Goal: Task Accomplishment & Management: Manage account settings

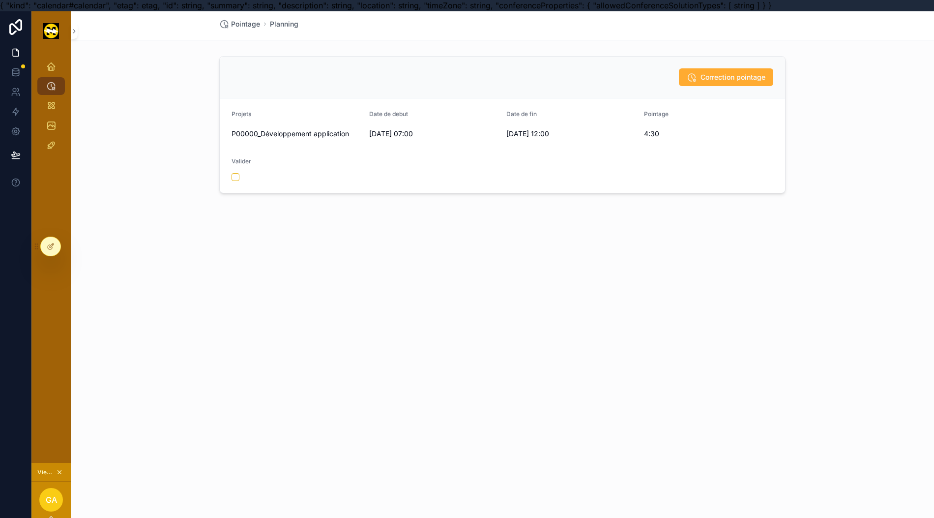
scroll to position [0, 10]
click at [701, 79] on span "Correction pointage" at bounding box center [733, 78] width 65 height 10
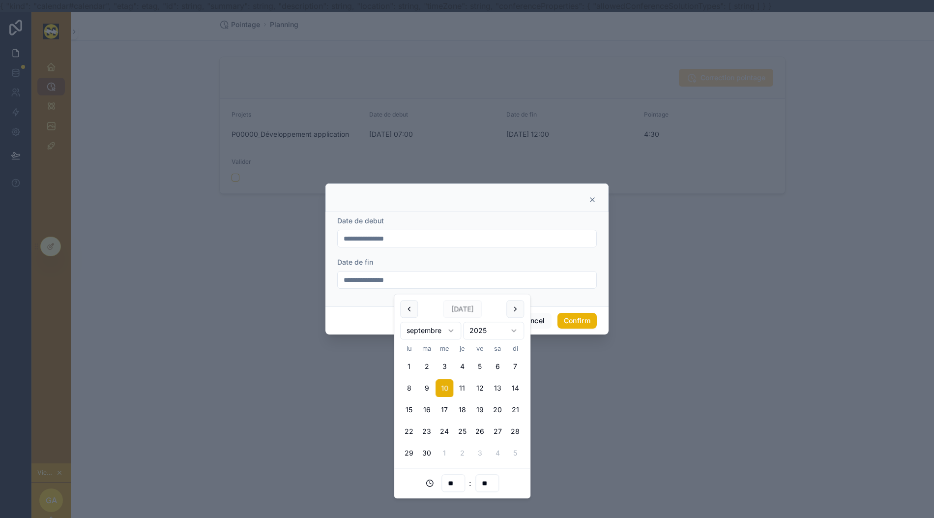
click at [442, 287] on input "**********" at bounding box center [467, 280] width 259 height 14
drag, startPoint x: 441, startPoint y: 448, endPoint x: 453, endPoint y: 460, distance: 17.4
click at [452, 459] on tbody "1 2 3 4 5 6 7 8 9 10 11 12 13 14 15 16 17 18 19 20 21 22 23 24 25 26 27 28 29 3…" at bounding box center [462, 408] width 124 height 108
click at [493, 487] on input "**" at bounding box center [487, 483] width 23 height 14
click at [484, 431] on div "30" at bounding box center [487, 431] width 44 height 16
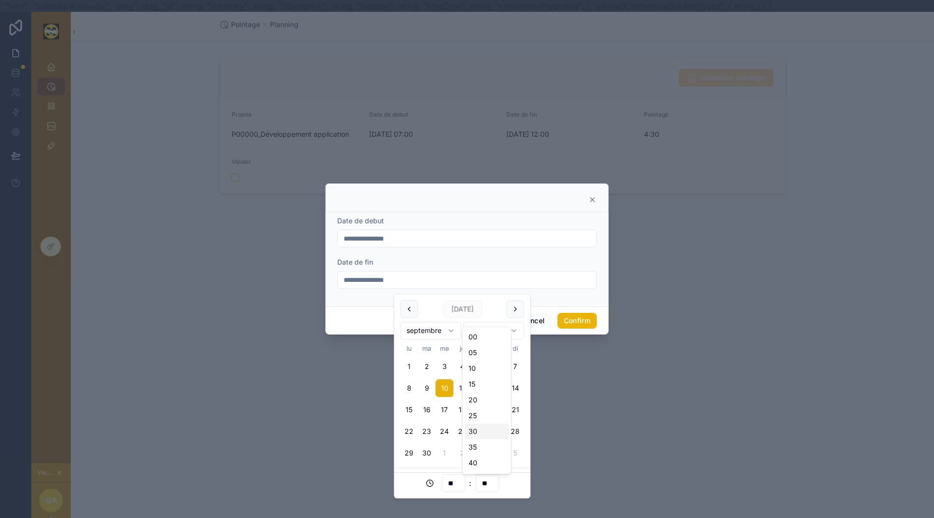
type input "**********"
type input "**"
click at [569, 328] on button "Confirm" at bounding box center [577, 321] width 39 height 16
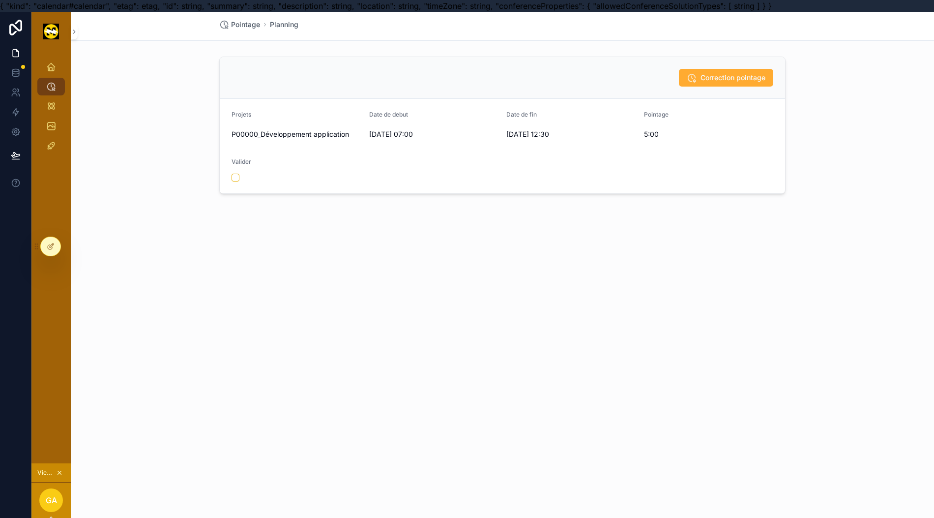
click at [706, 78] on span "Correction pointage" at bounding box center [733, 78] width 65 height 10
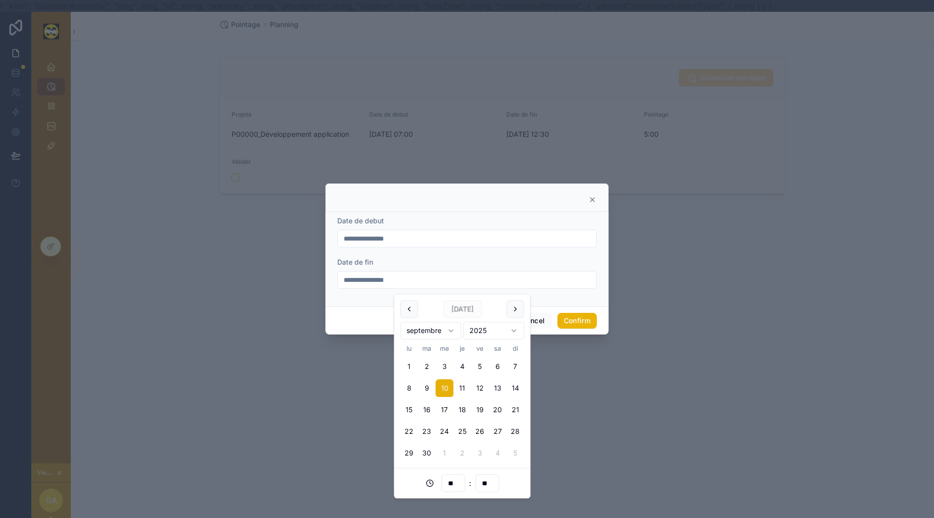
click at [427, 281] on input "**********" at bounding box center [467, 280] width 259 height 14
click at [455, 479] on input "**" at bounding box center [453, 483] width 23 height 14
click at [439, 376] on div "11" at bounding box center [453, 379] width 44 height 16
type input "**********"
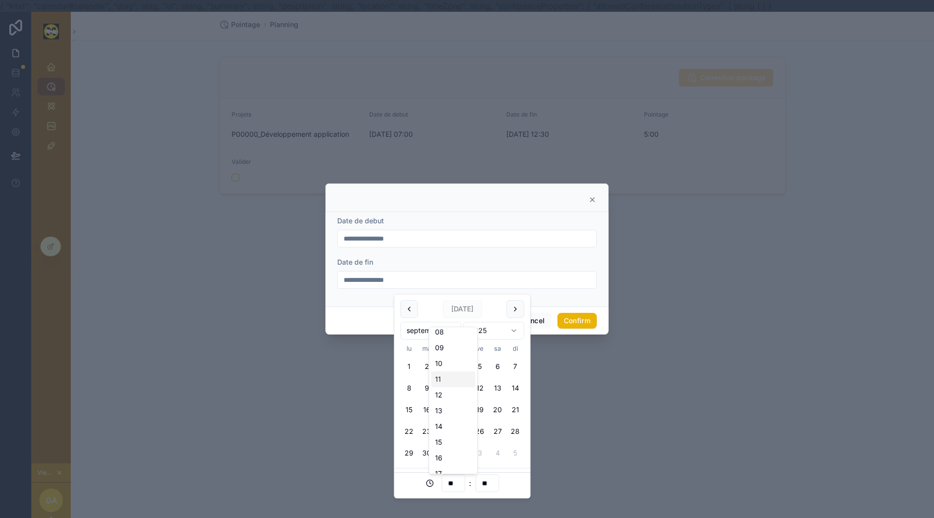
type input "**"
click at [486, 482] on input "**" at bounding box center [487, 483] width 23 height 14
click at [485, 340] on div "00" at bounding box center [487, 337] width 44 height 16
type input "**********"
type input "**"
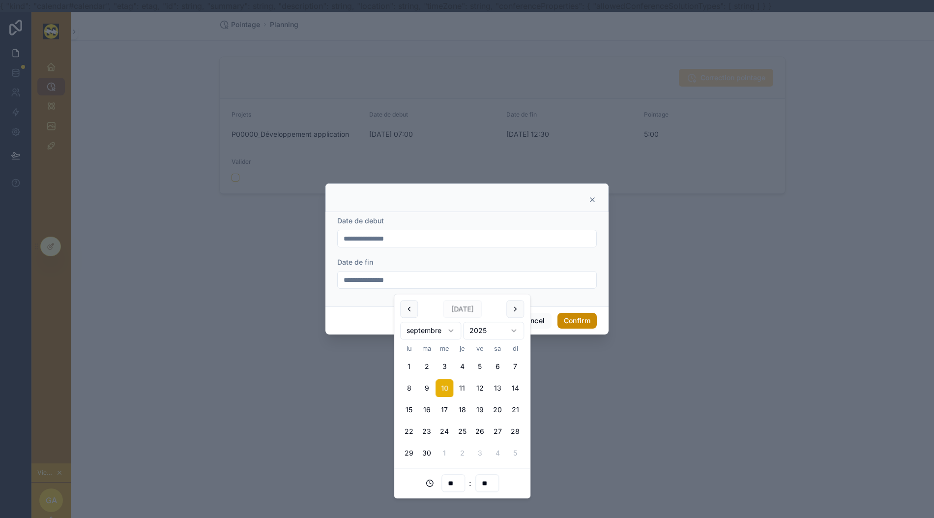
click at [569, 325] on button "Confirm" at bounding box center [577, 321] width 39 height 16
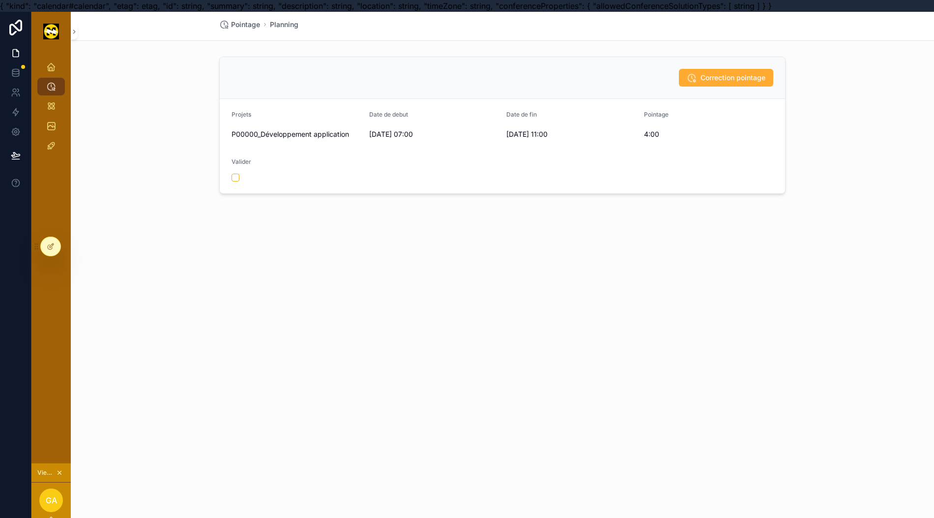
click at [705, 73] on span "Correction pointage" at bounding box center [733, 78] width 65 height 10
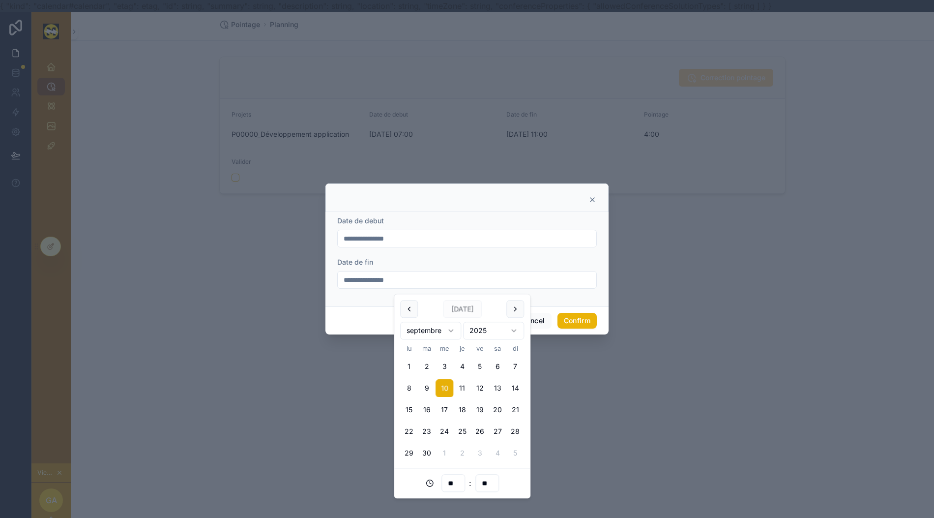
click at [399, 286] on input "**********" at bounding box center [467, 280] width 259 height 14
click at [452, 487] on input "**" at bounding box center [453, 483] width 23 height 14
click at [452, 424] on div "12" at bounding box center [453, 422] width 44 height 16
type input "**********"
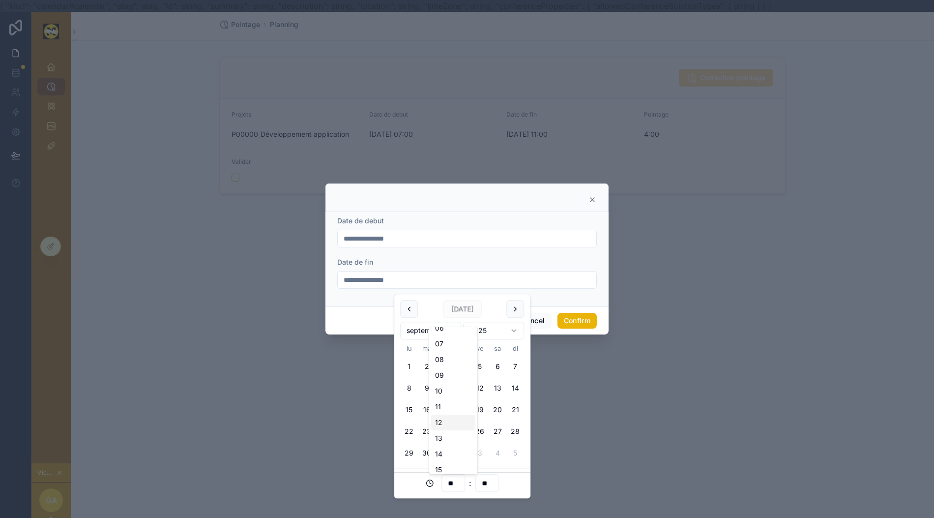
type input "**"
click at [563, 322] on button "Confirm" at bounding box center [577, 321] width 39 height 16
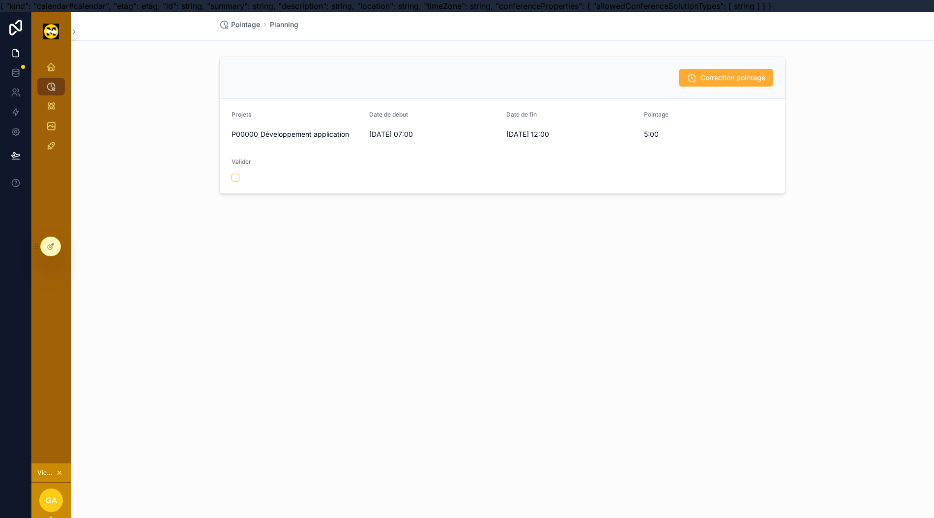
click at [238, 23] on span "Pointage" at bounding box center [245, 25] width 29 height 10
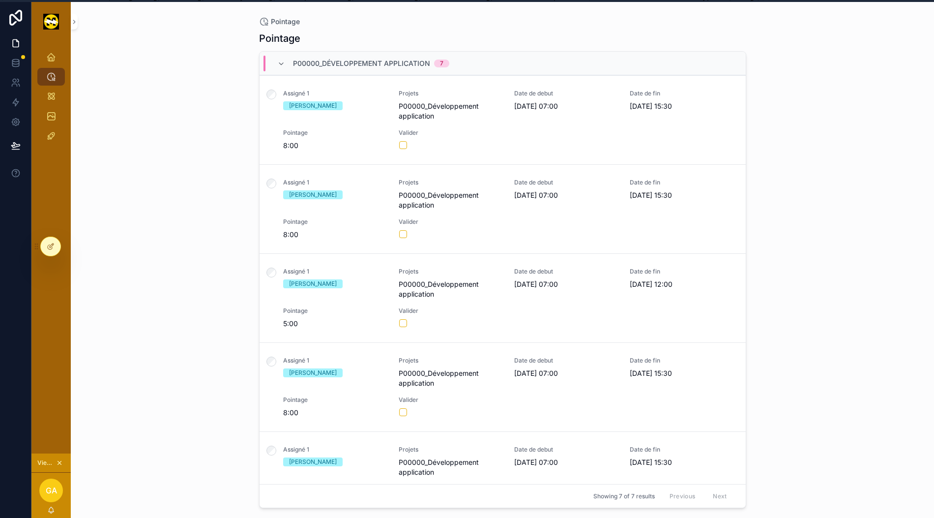
scroll to position [0, 10]
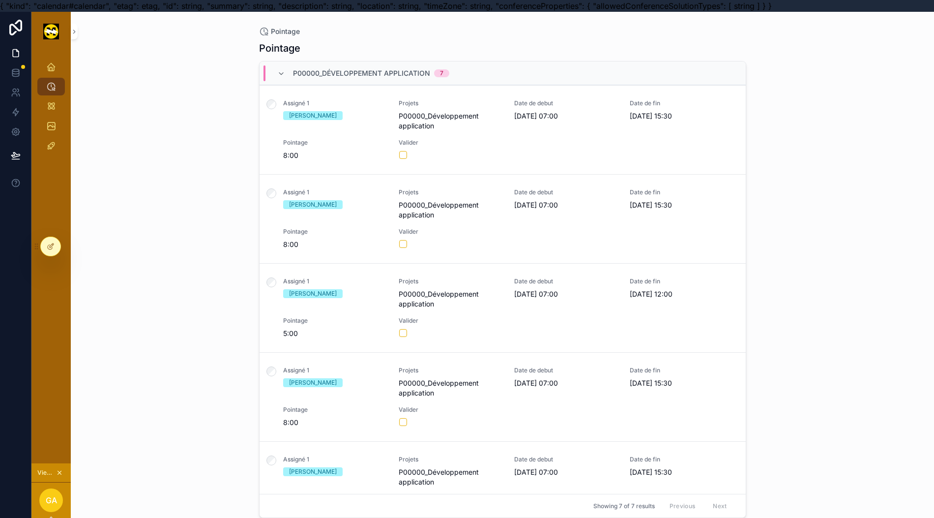
click at [44, 242] on div at bounding box center [51, 246] width 20 height 19
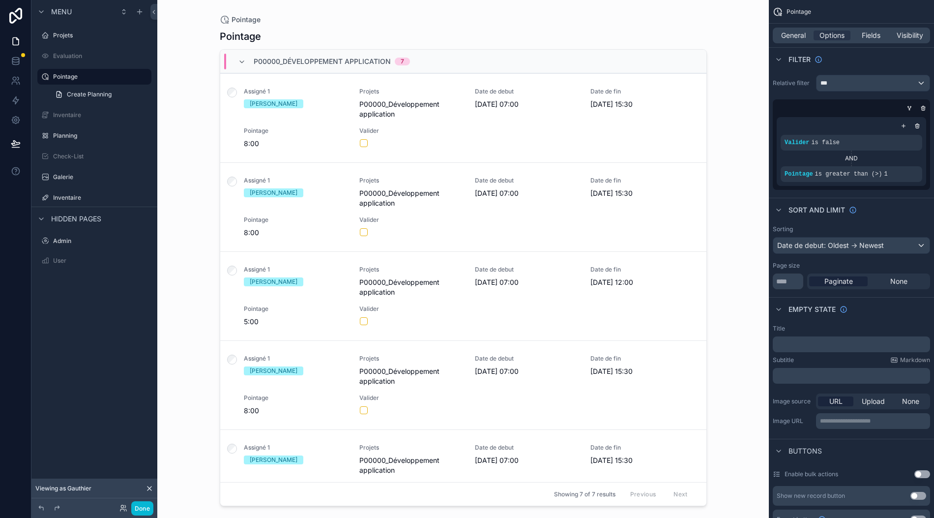
scroll to position [22, 10]
click at [90, 194] on label "Inventaire" at bounding box center [101, 198] width 96 height 8
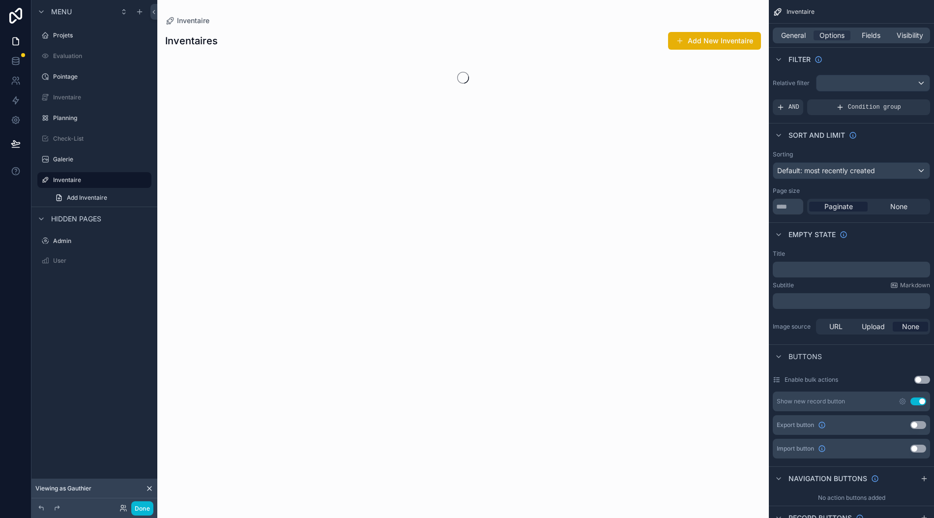
scroll to position [0, 10]
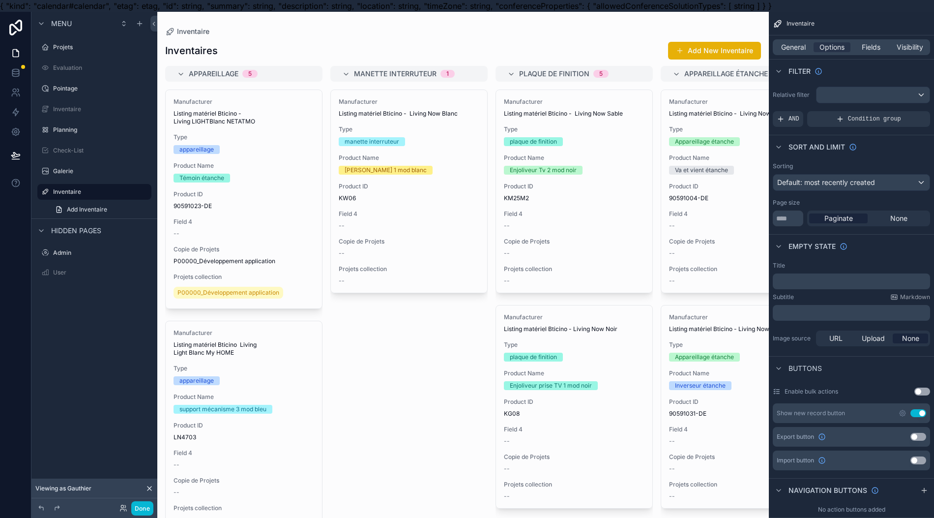
click at [912, 45] on span "Visibility" at bounding box center [910, 47] width 27 height 10
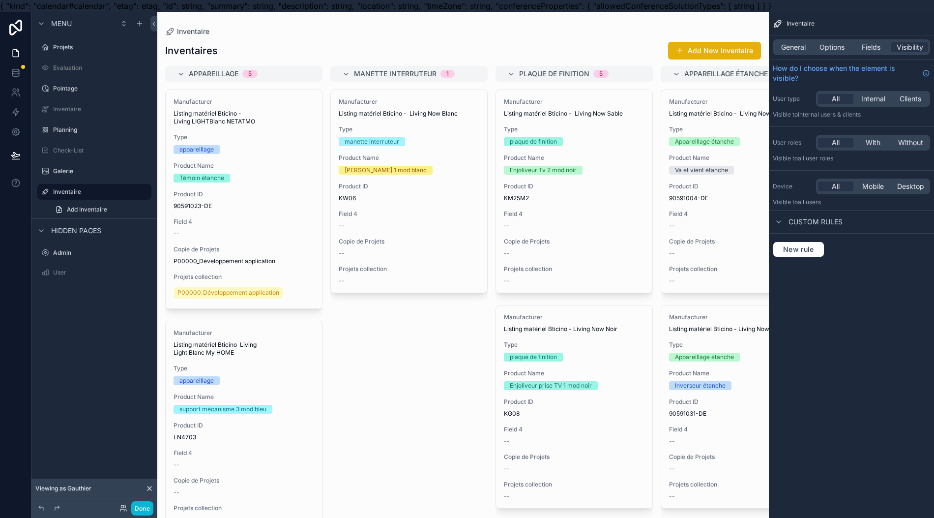
click at [869, 147] on div "All With Without" at bounding box center [873, 143] width 114 height 16
click at [869, 145] on span "With" at bounding box center [873, 143] width 15 height 10
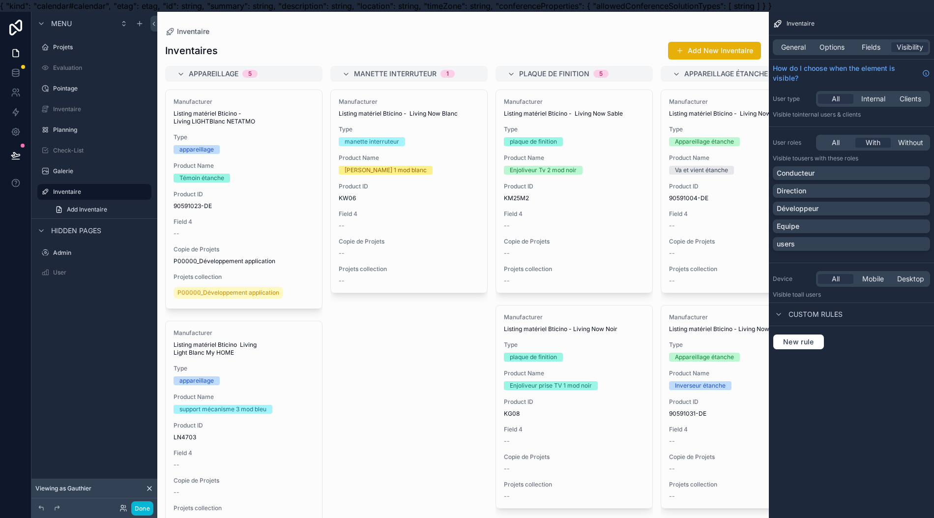
click at [881, 210] on div "Développeur" at bounding box center [851, 209] width 149 height 10
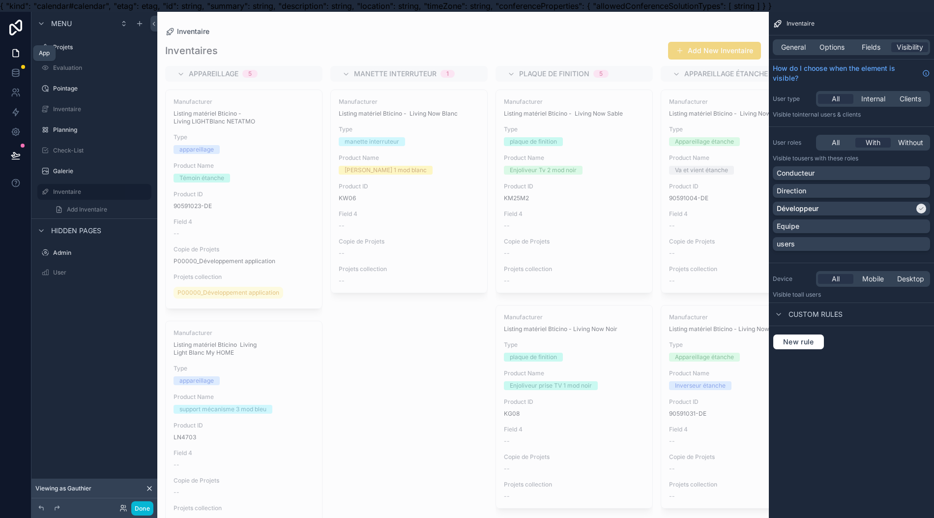
click at [13, 52] on link at bounding box center [15, 53] width 31 height 20
click at [11, 51] on icon at bounding box center [16, 53] width 10 height 10
click at [11, 53] on icon at bounding box center [16, 53] width 10 height 10
click at [125, 508] on icon at bounding box center [123, 508] width 8 height 8
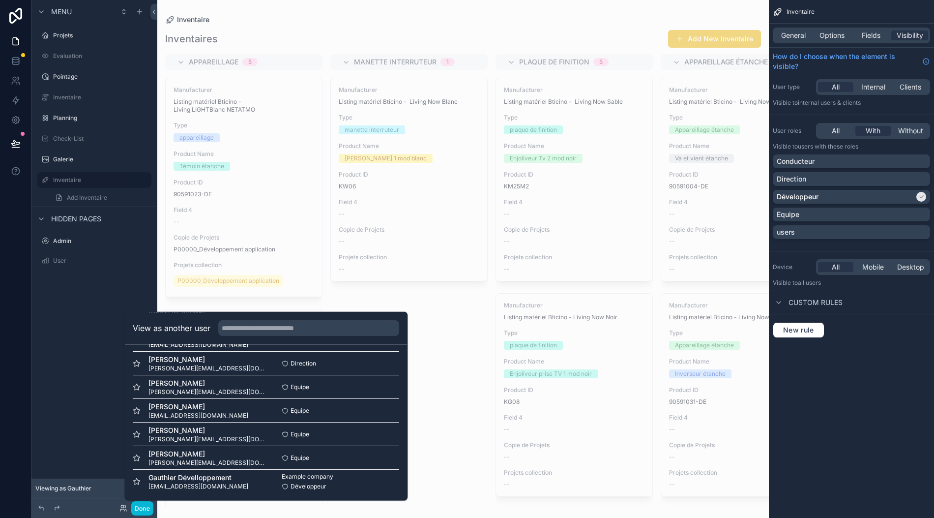
scroll to position [0, 0]
click at [0, 0] on button "Select" at bounding box center [0, 0] width 0 height 0
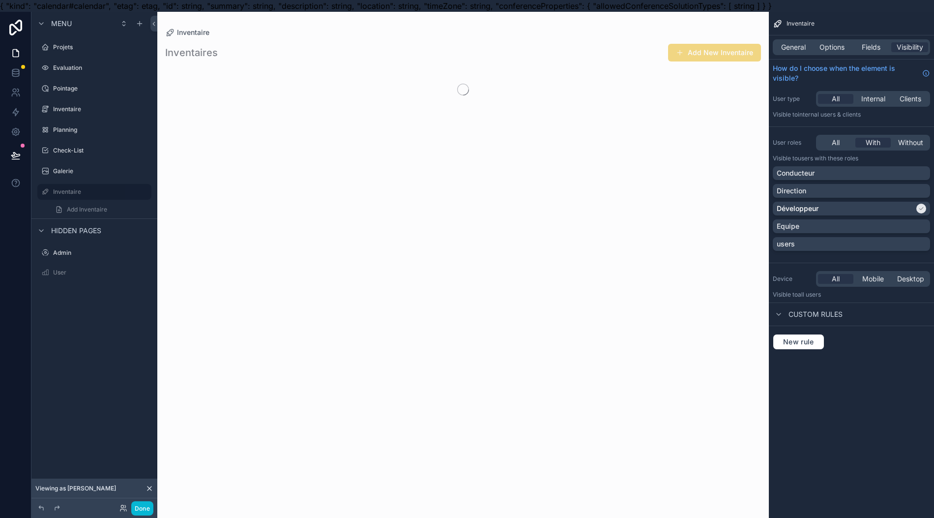
scroll to position [0, 10]
click at [139, 505] on button "Done" at bounding box center [142, 508] width 22 height 14
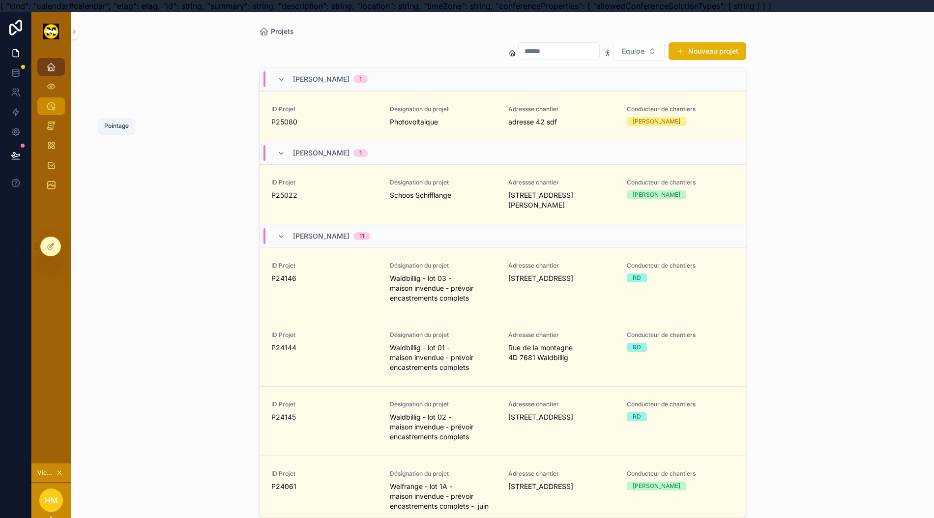
click at [47, 110] on div "Pointage" at bounding box center [51, 106] width 16 height 16
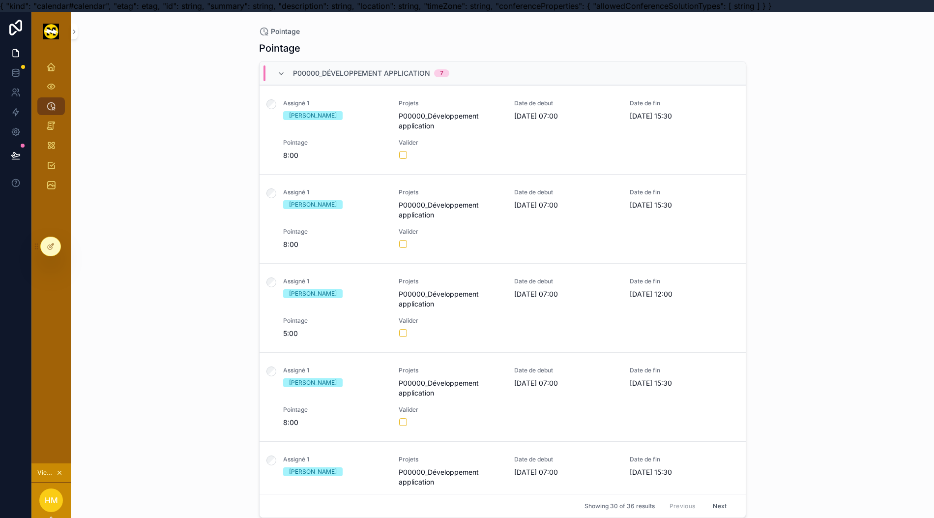
scroll to position [0, 10]
click at [525, 146] on div "Assigné 1 Gauthier Arnould Projets P00000_Développement application Date de deb…" at bounding box center [502, 129] width 463 height 61
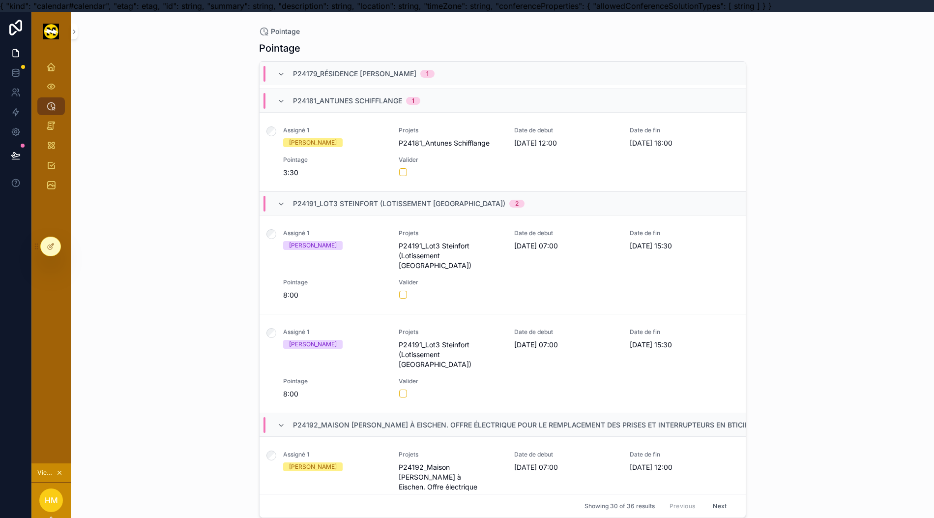
scroll to position [2718, 0]
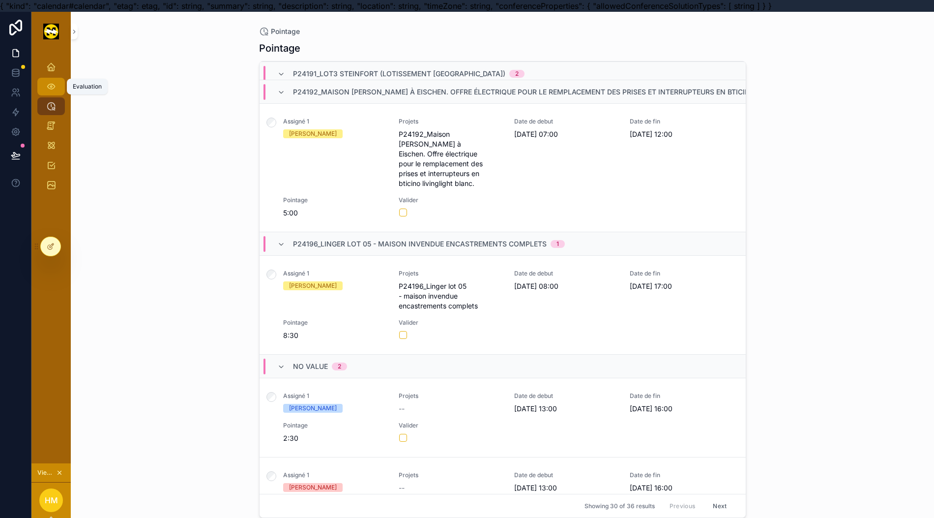
click at [46, 88] on icon "scrollable content" at bounding box center [51, 87] width 10 height 10
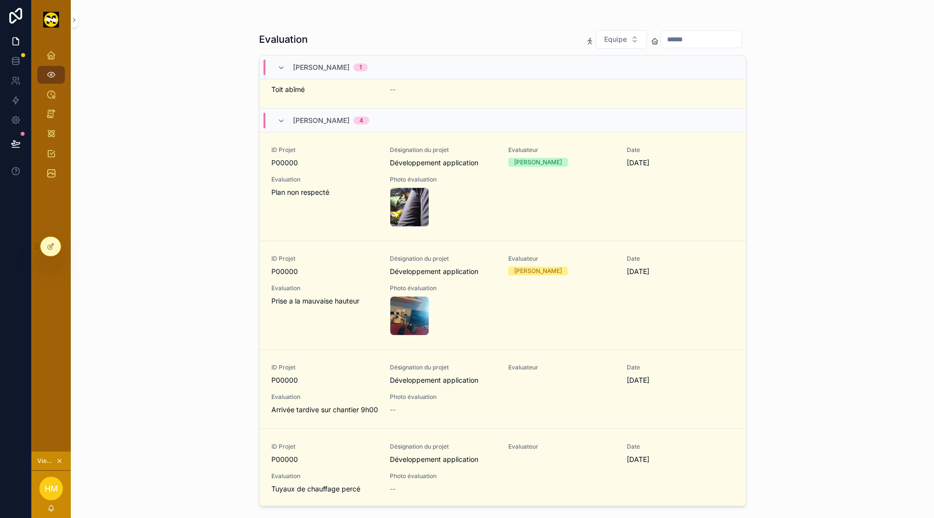
scroll to position [22, 10]
click at [46, 129] on icon "scrollable content" at bounding box center [51, 134] width 10 height 10
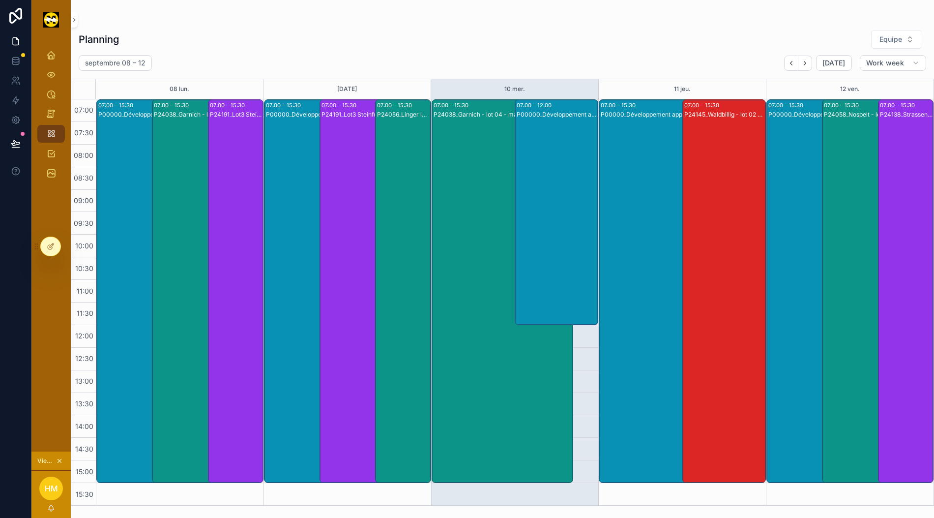
click at [56, 463] on icon "scrollable content" at bounding box center [59, 460] width 7 height 7
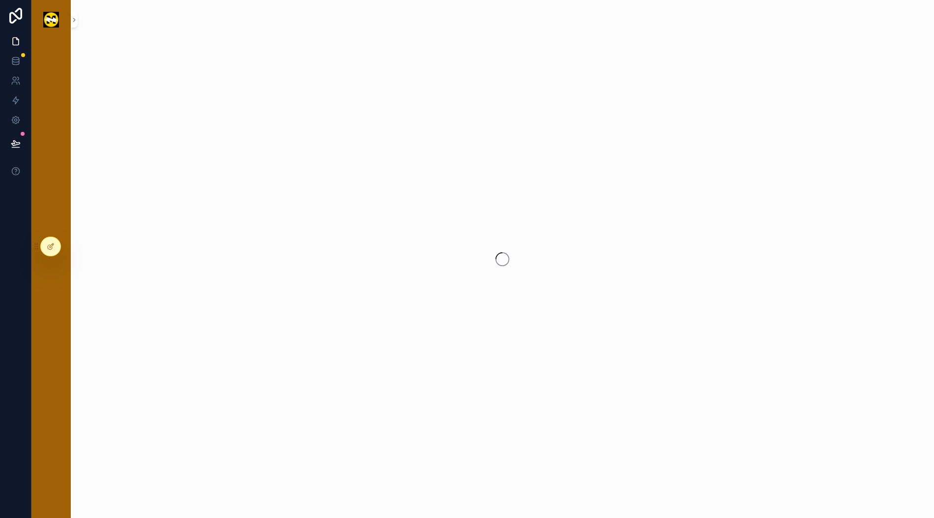
scroll to position [22, 10]
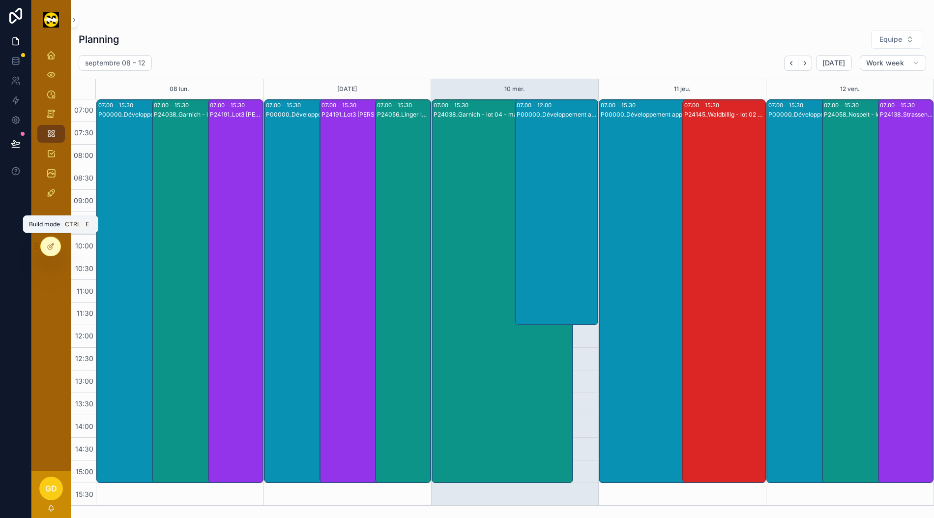
click at [51, 249] on icon at bounding box center [51, 246] width 8 height 8
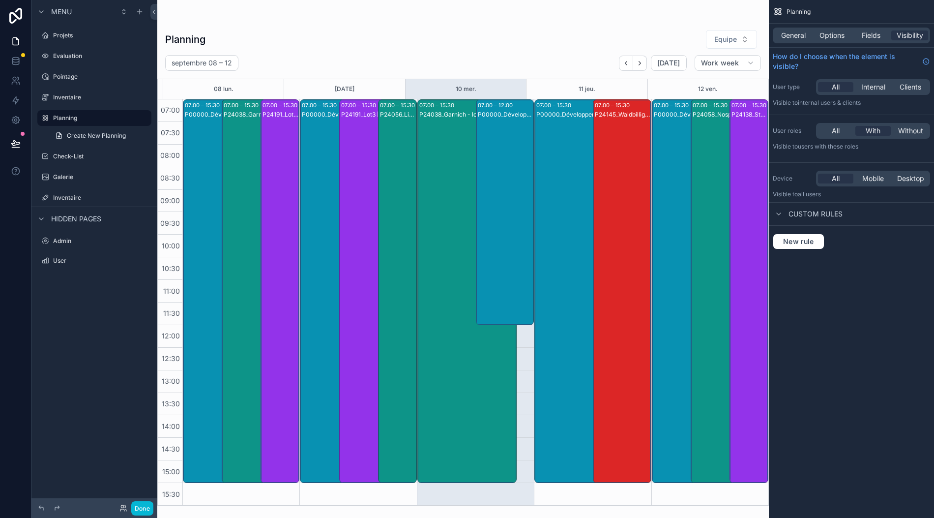
scroll to position [0, 10]
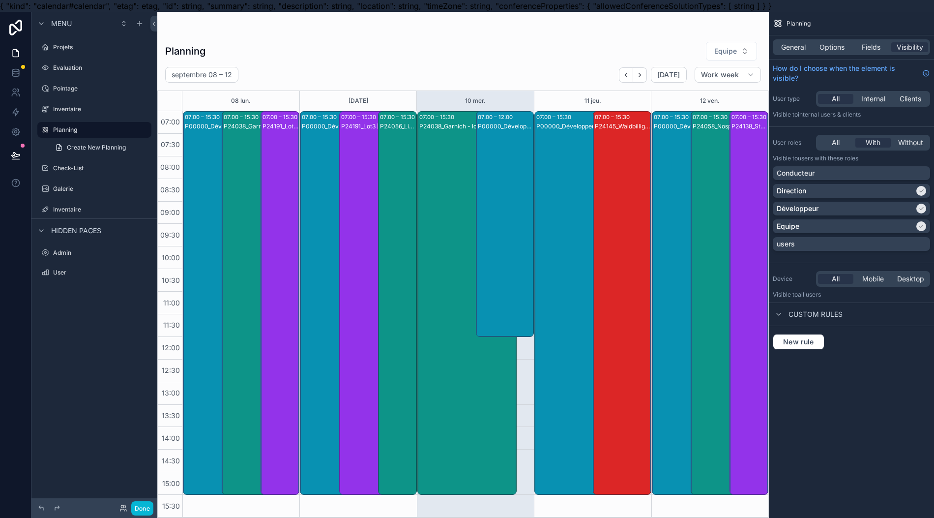
click at [91, 166] on label "Check-List" at bounding box center [101, 168] width 96 height 8
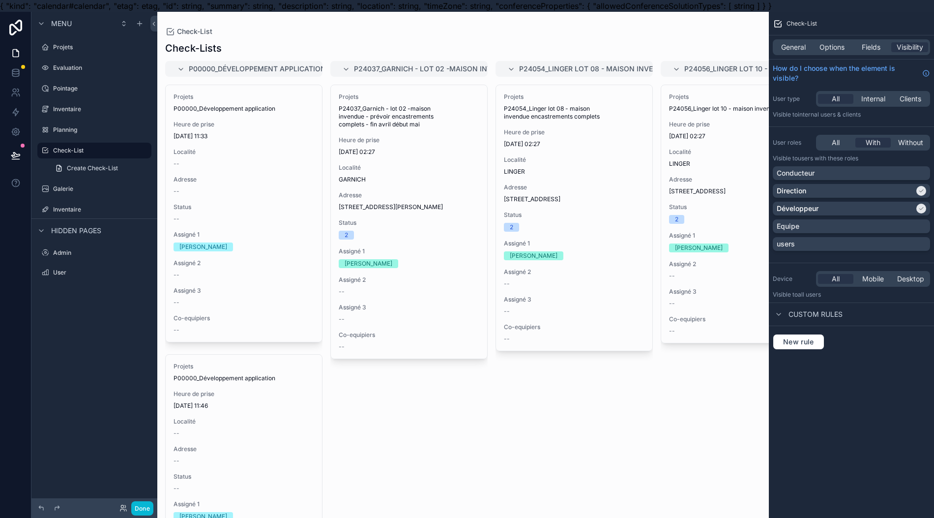
click at [92, 148] on label "Check-List" at bounding box center [99, 151] width 92 height 8
click at [801, 48] on span "General" at bounding box center [793, 47] width 25 height 10
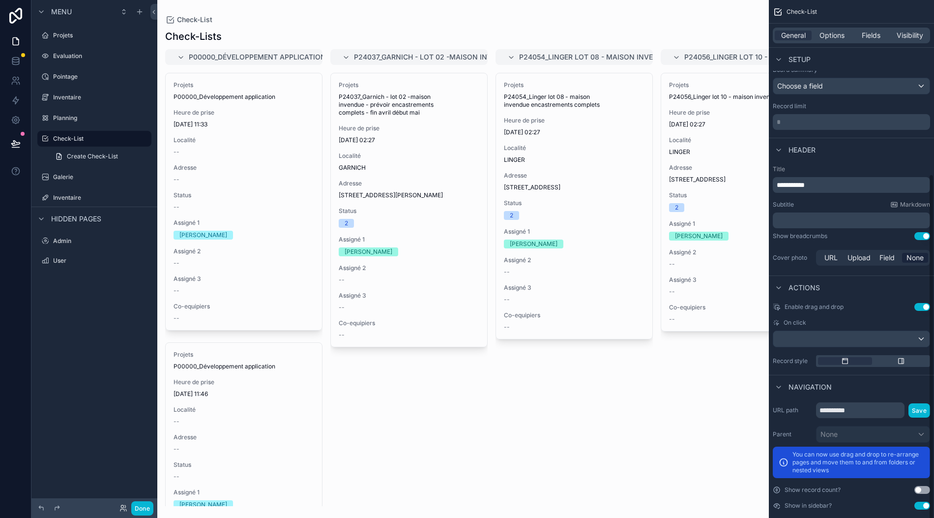
scroll to position [22, 10]
click at [922, 501] on button "Use setting" at bounding box center [922, 505] width 16 height 8
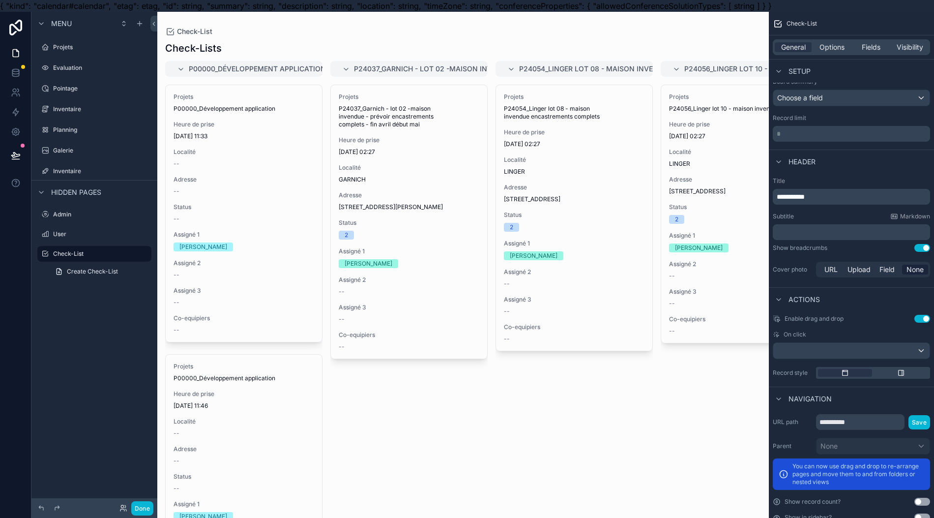
click at [90, 175] on label "Inventaire" at bounding box center [101, 171] width 96 height 8
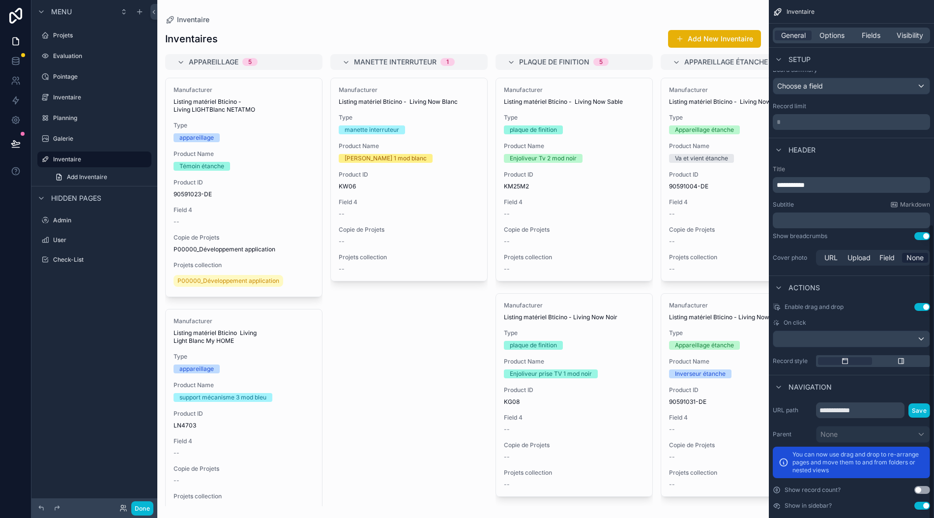
scroll to position [22, 10]
click at [917, 501] on button "Use setting" at bounding box center [922, 505] width 16 height 8
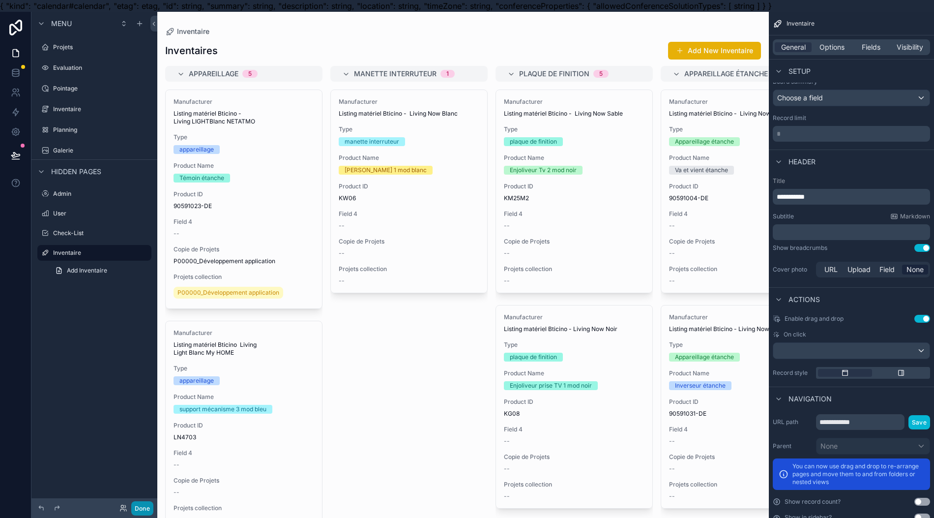
click at [139, 508] on button "Done" at bounding box center [142, 508] width 22 height 14
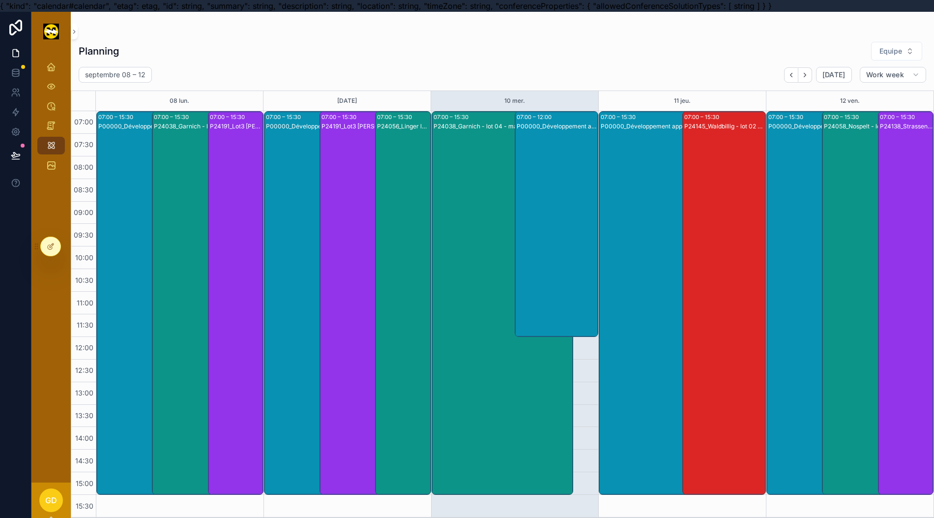
click at [51, 238] on div at bounding box center [51, 246] width 20 height 19
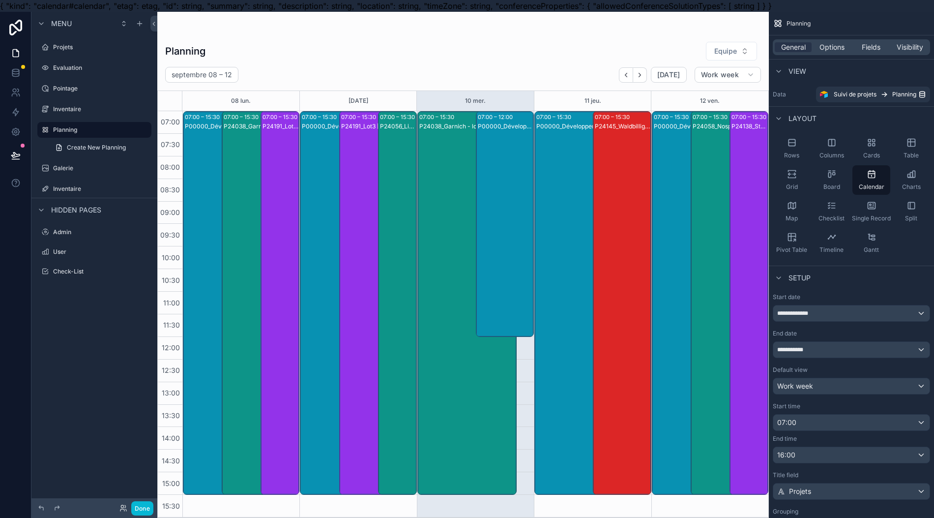
click at [86, 185] on label "Inventaire" at bounding box center [101, 189] width 96 height 8
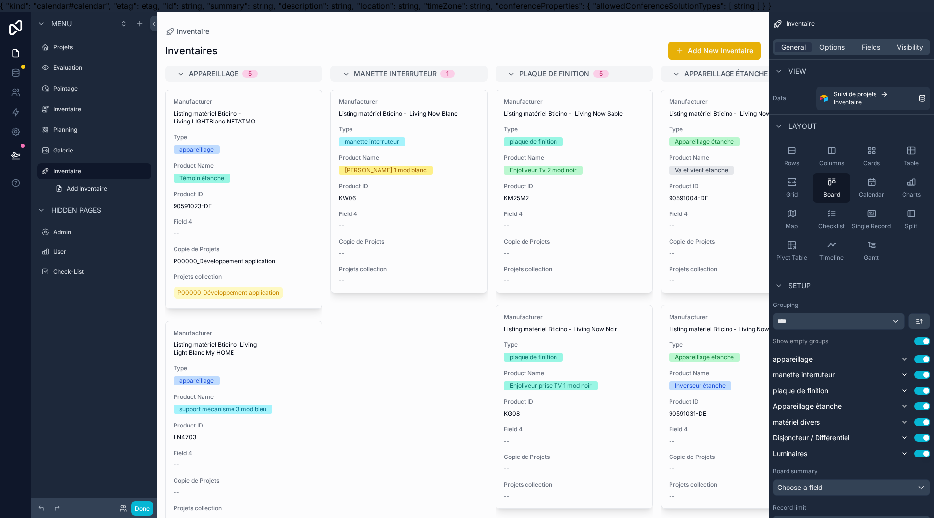
click at [89, 172] on label "Inventaire" at bounding box center [99, 171] width 92 height 8
click at [901, 47] on span "Visibility" at bounding box center [910, 47] width 27 height 10
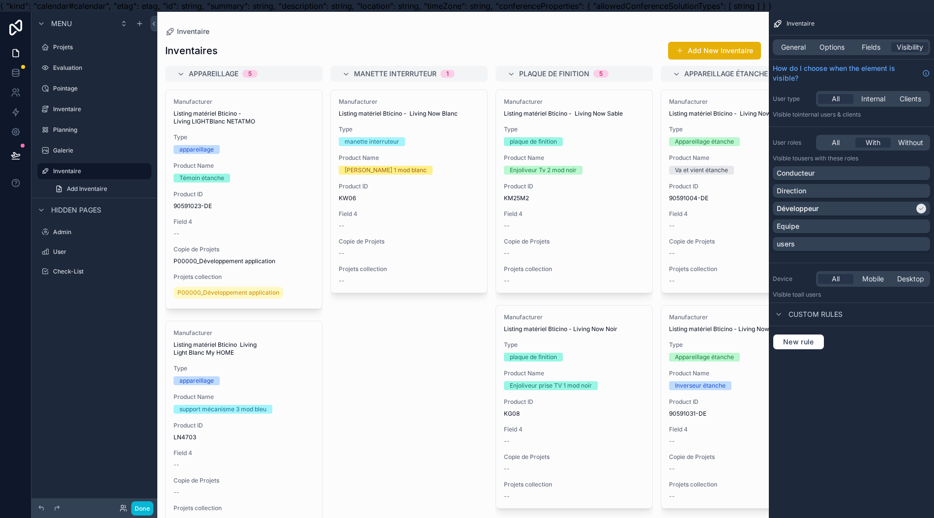
click at [916, 209] on div "Développeur" at bounding box center [851, 209] width 149 height 10
click at [139, 508] on button "Done" at bounding box center [142, 508] width 22 height 14
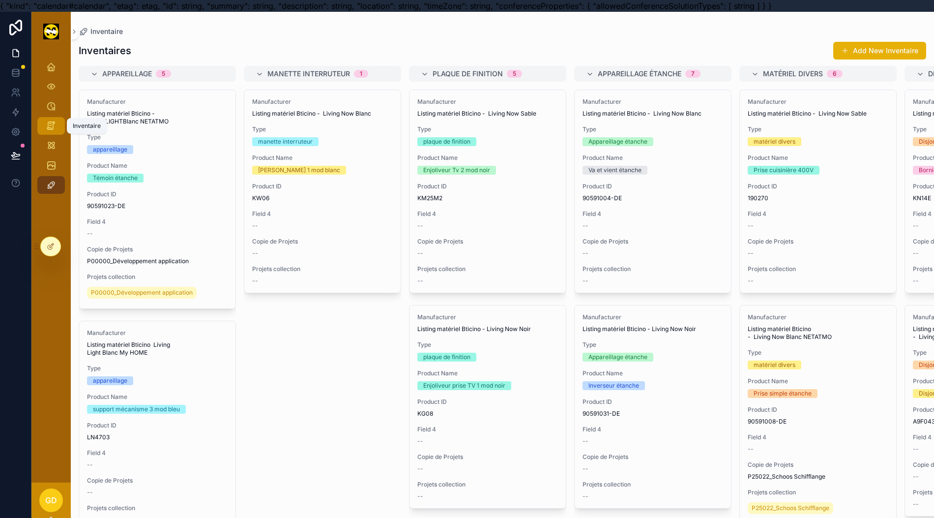
click at [49, 120] on link "Inventaire" at bounding box center [51, 126] width 28 height 18
click at [48, 242] on icon at bounding box center [51, 246] width 8 height 8
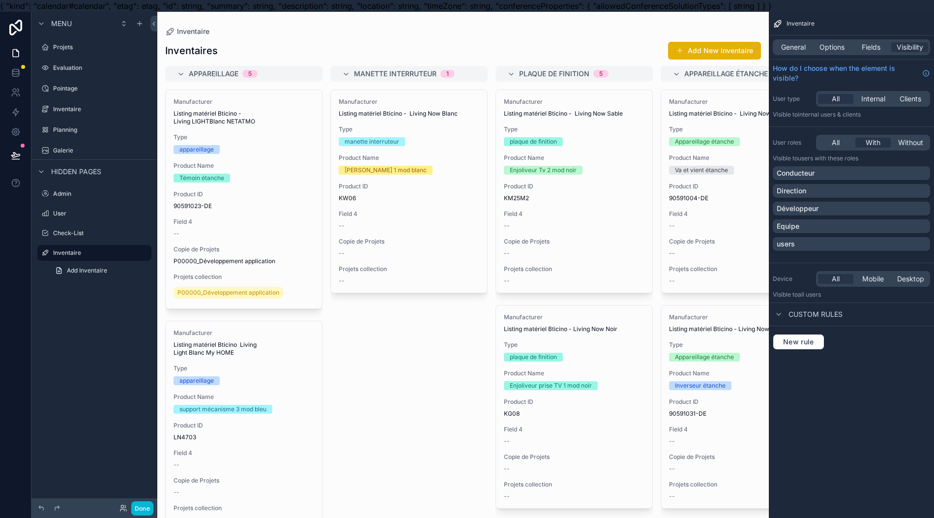
click at [0, 0] on icon "scrollable content" at bounding box center [0, 0] width 0 height 0
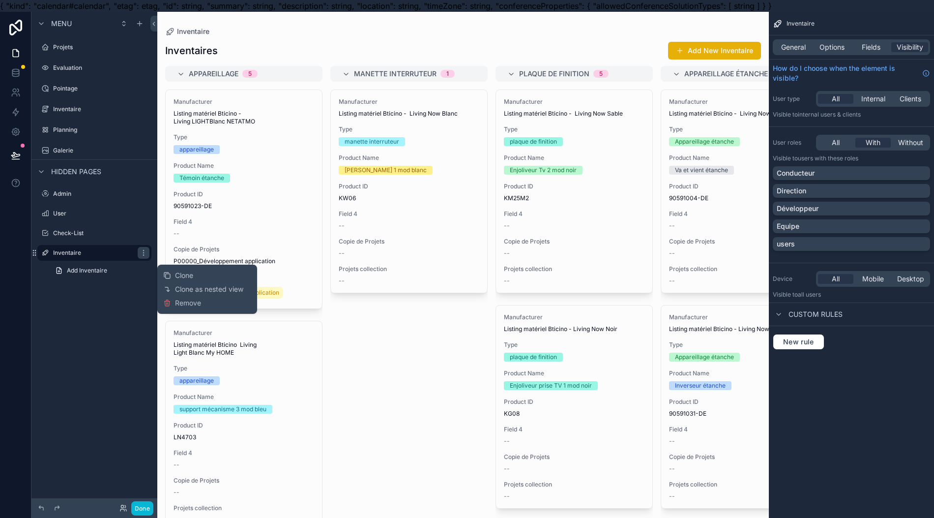
click at [163, 303] on icon at bounding box center [167, 303] width 8 height 8
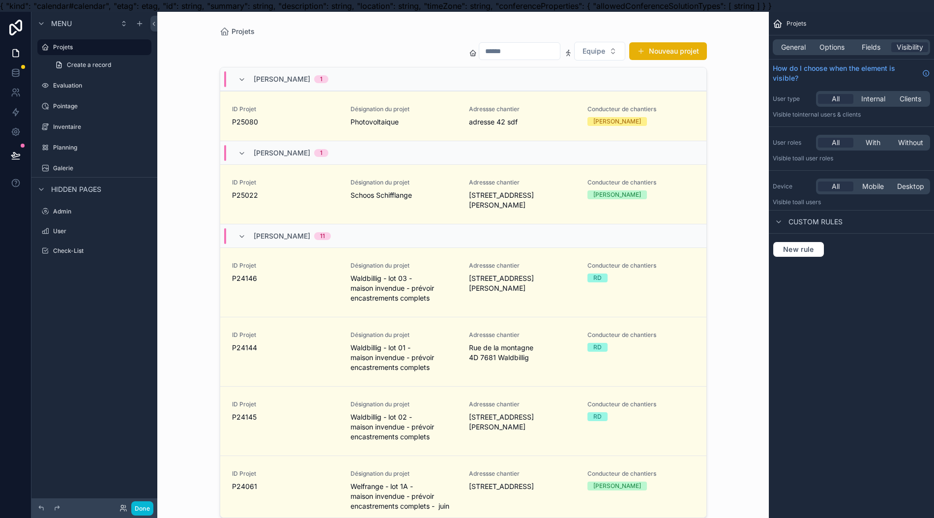
click at [101, 127] on label "Inventaire" at bounding box center [101, 127] width 96 height 8
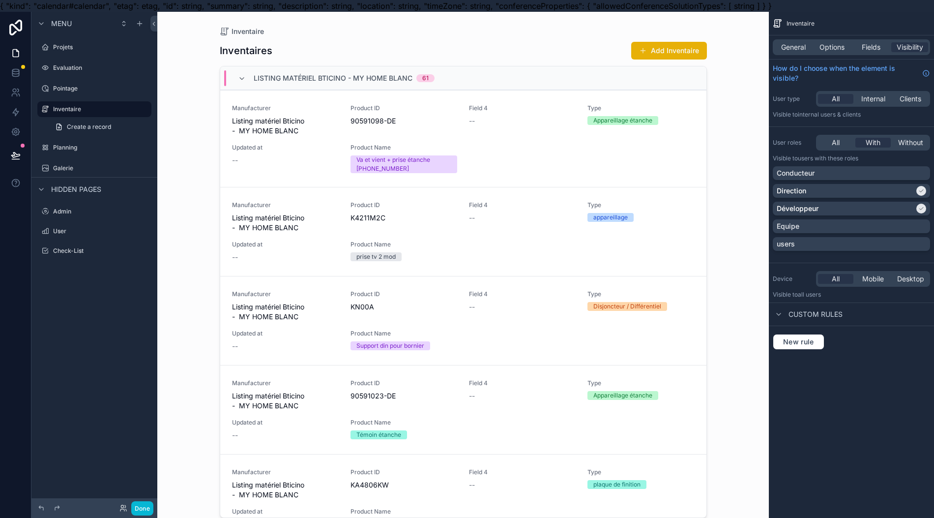
click at [89, 107] on label "Inventaire" at bounding box center [99, 109] width 92 height 8
click at [796, 46] on span "General" at bounding box center [793, 47] width 25 height 10
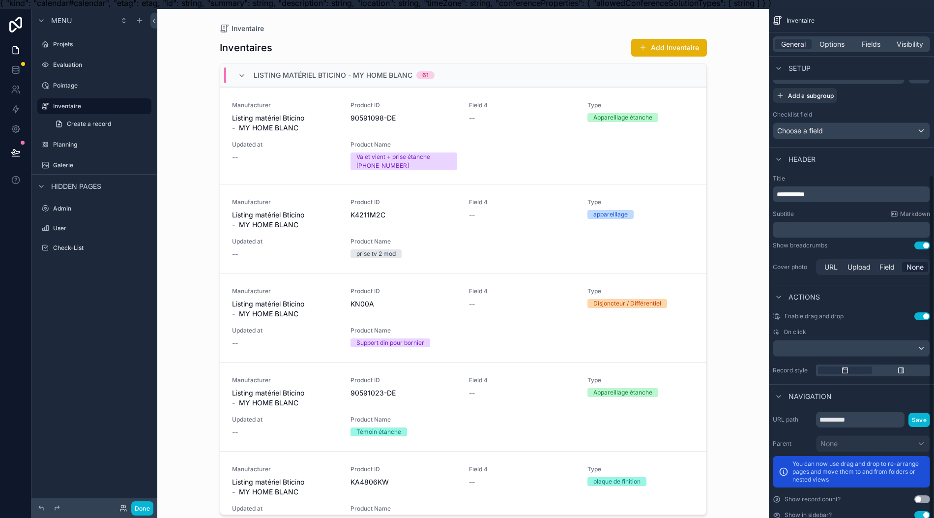
scroll to position [22, 10]
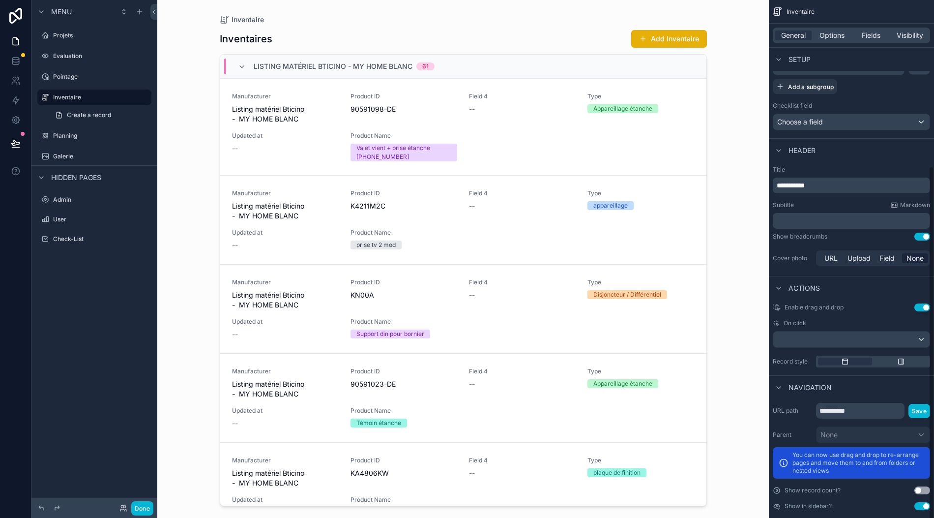
click at [926, 502] on button "Use setting" at bounding box center [922, 506] width 16 height 8
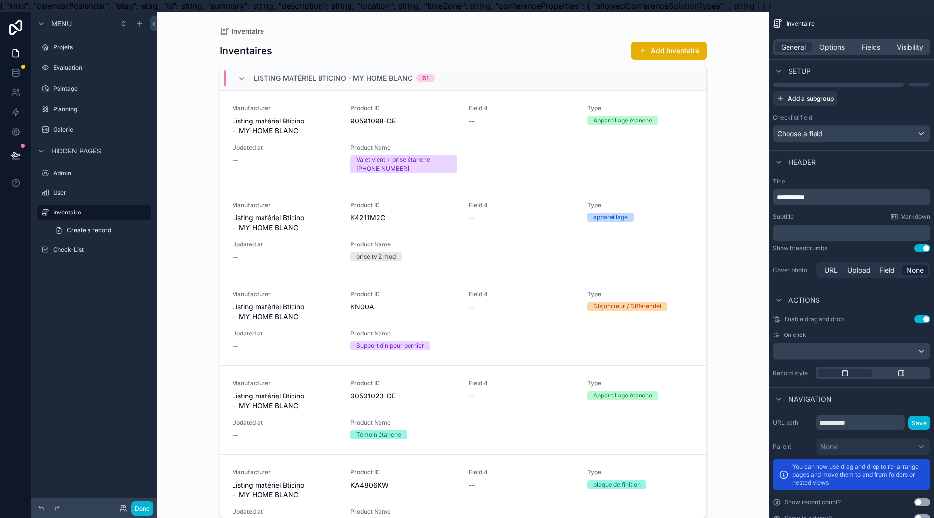
click at [68, 49] on label "Projets" at bounding box center [101, 47] width 96 height 8
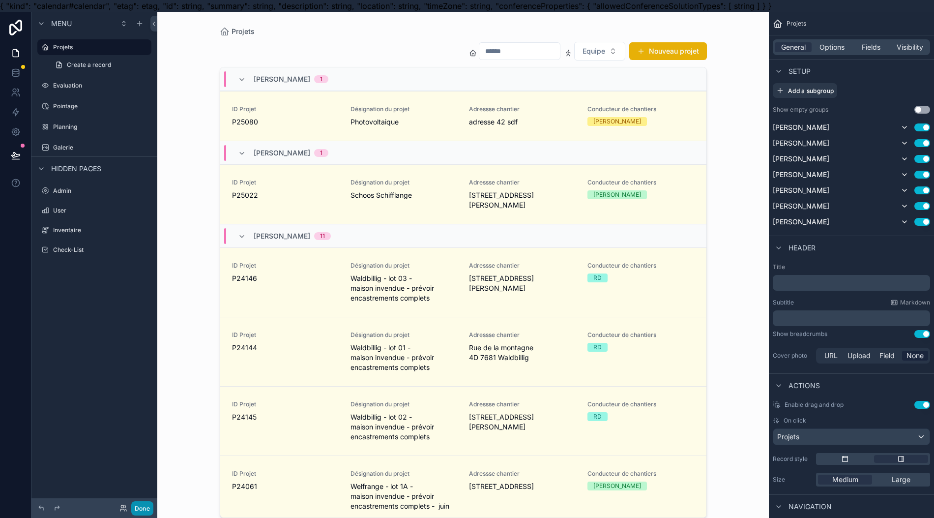
click at [137, 506] on button "Done" at bounding box center [142, 508] width 22 height 14
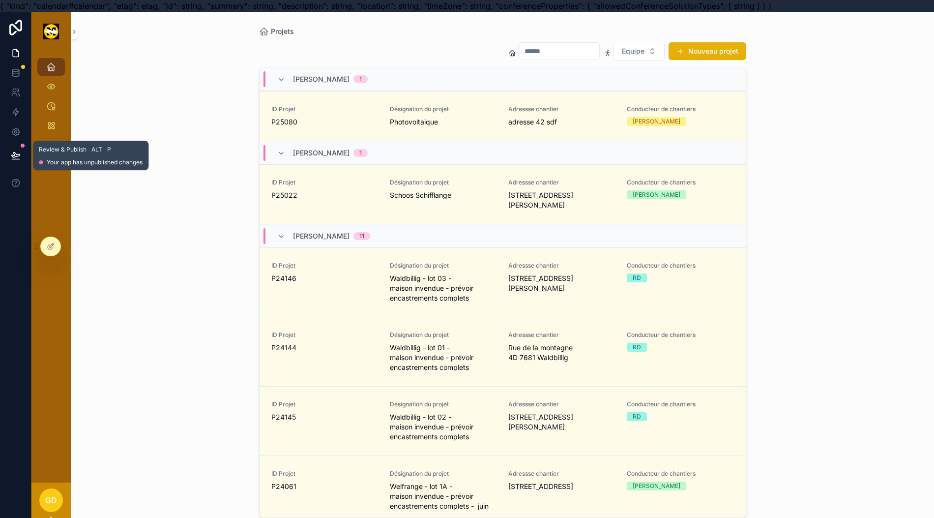
click at [5, 161] on button at bounding box center [16, 156] width 22 height 28
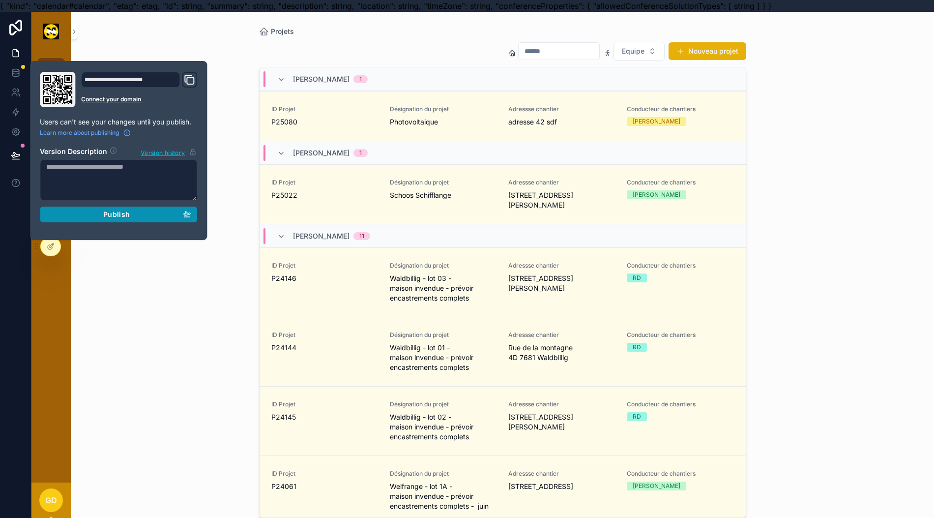
click at [157, 216] on div "Publish" at bounding box center [118, 214] width 145 height 9
